Goal: Find specific page/section: Find specific page/section

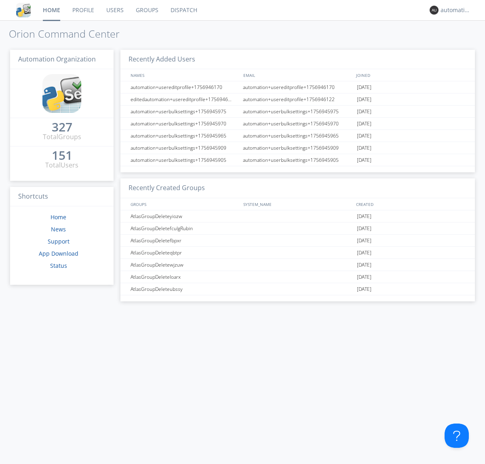
click at [183, 10] on link "Dispatch" at bounding box center [184, 10] width 39 height 20
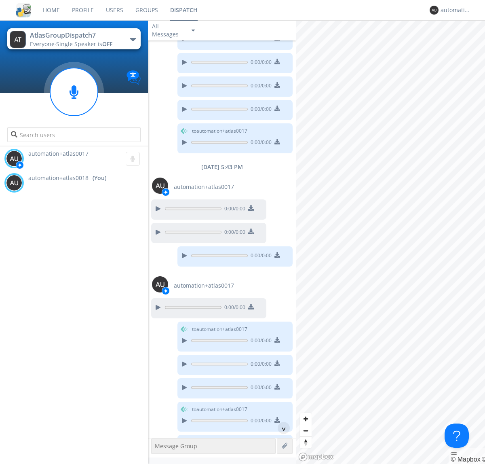
scroll to position [315, 0]
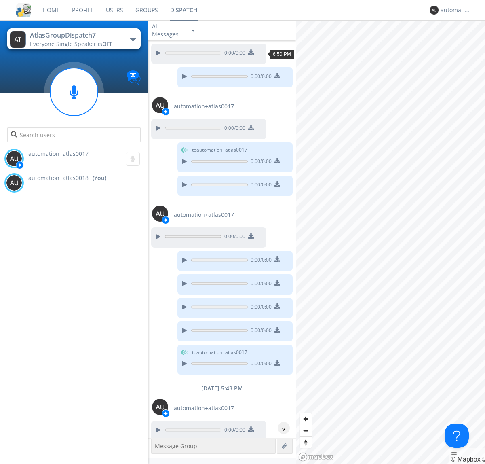
scroll to position [40, 0]
click at [281, 428] on div "^" at bounding box center [284, 428] width 12 height 12
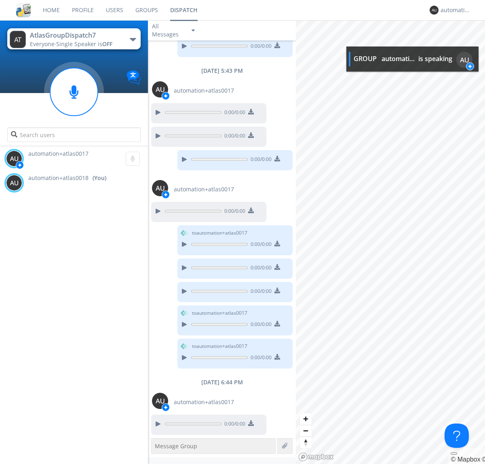
scroll to position [381, 0]
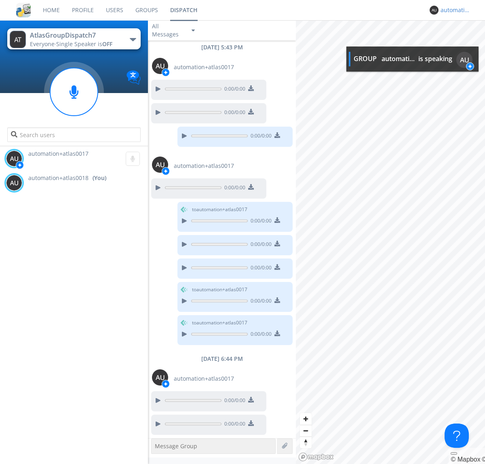
click at [454, 10] on div "automation+atlas0018" at bounding box center [456, 10] width 30 height 8
